Goal: Navigation & Orientation: Find specific page/section

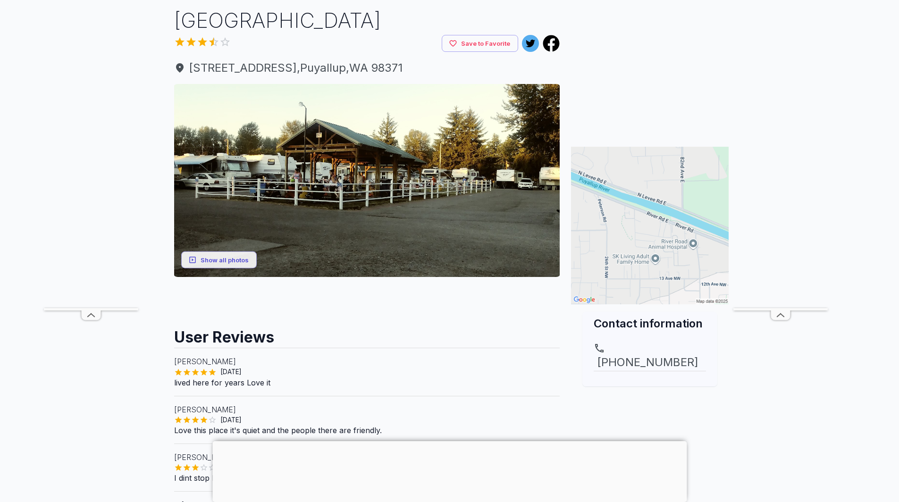
scroll to position [63, 0]
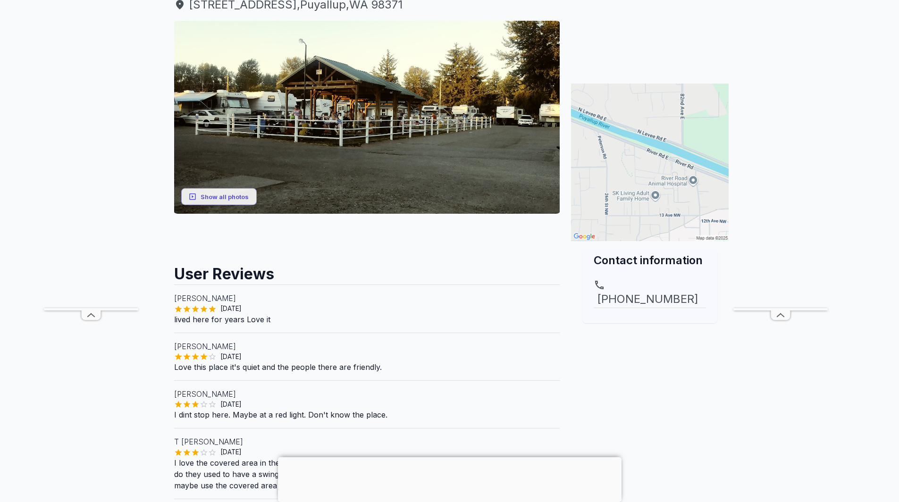
scroll to position [126, 0]
drag, startPoint x: 241, startPoint y: 294, endPoint x: 202, endPoint y: 299, distance: 39.0
click at [202, 299] on p "Jeremy Engelhart" at bounding box center [367, 297] width 386 height 11
copy p "Engelhart"
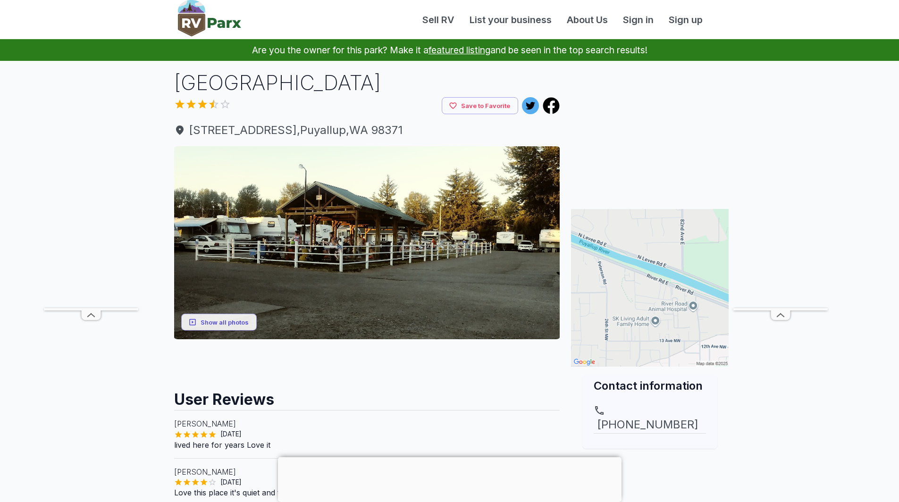
scroll to position [126, 0]
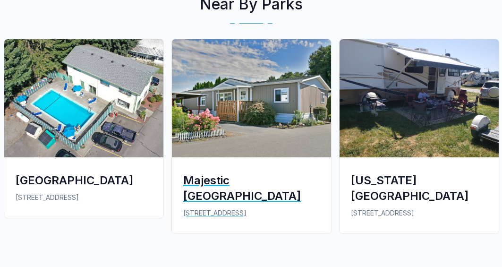
scroll to position [690, 0]
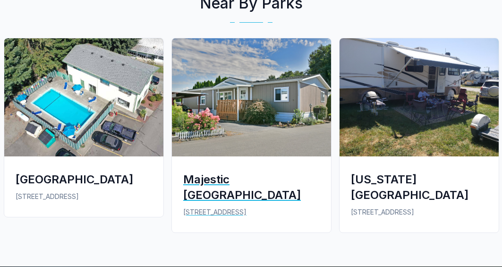
click at [244, 181] on div "Majestic [GEOGRAPHIC_DATA]" at bounding box center [251, 186] width 136 height 31
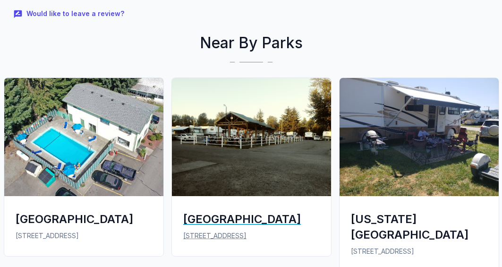
scroll to position [881, 0]
